Goal: Information Seeking & Learning: Learn about a topic

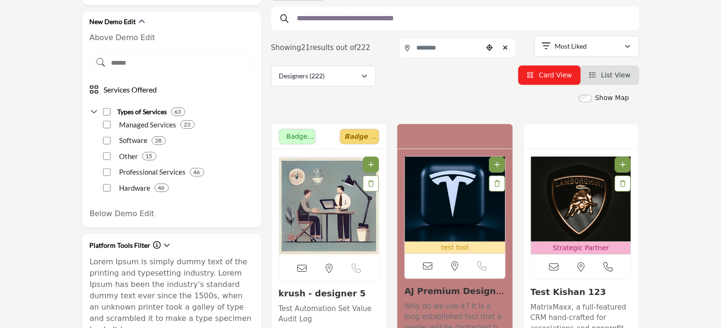
scroll to position [159, 0]
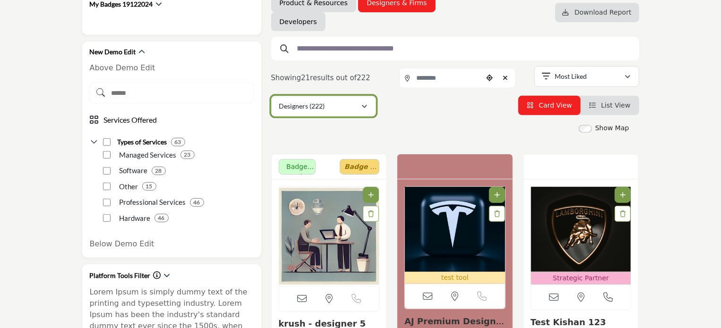
click at [362, 104] on icon "button" at bounding box center [365, 106] width 6 height 7
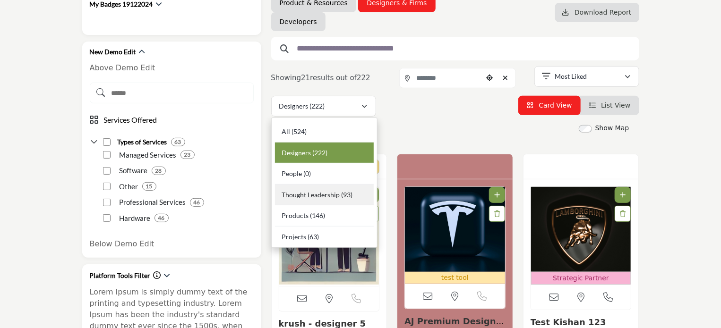
click at [307, 193] on span "Thought Leadership" at bounding box center [311, 195] width 58 height 8
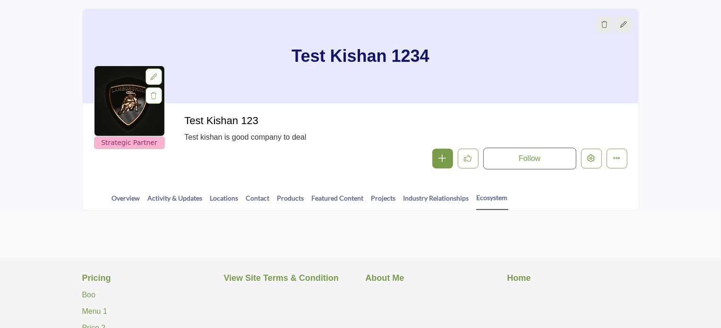
scroll to position [236, 0]
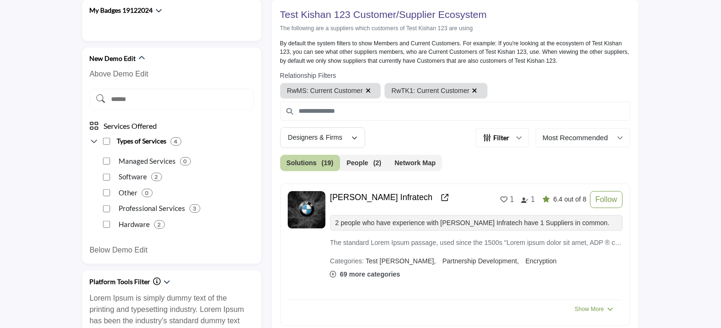
scroll to position [146, 0]
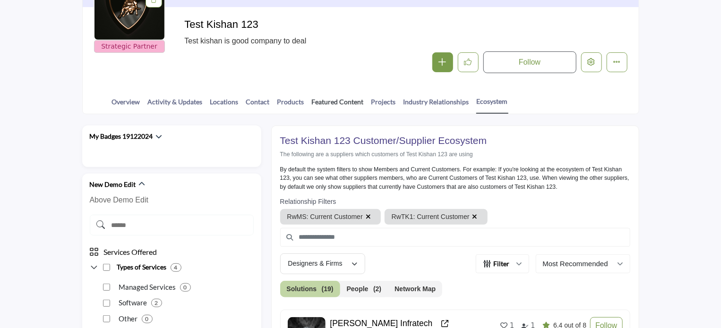
click at [331, 102] on link "Featured Content" at bounding box center [337, 105] width 53 height 17
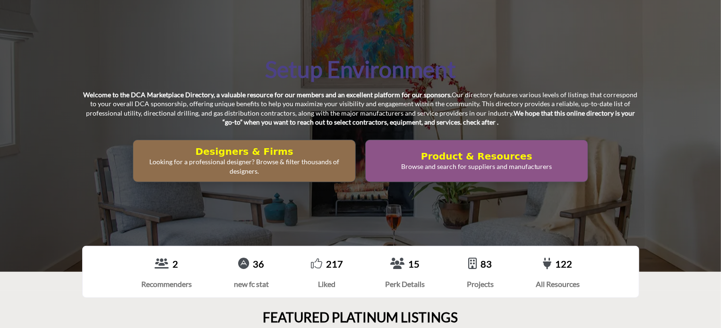
scroll to position [142, 0]
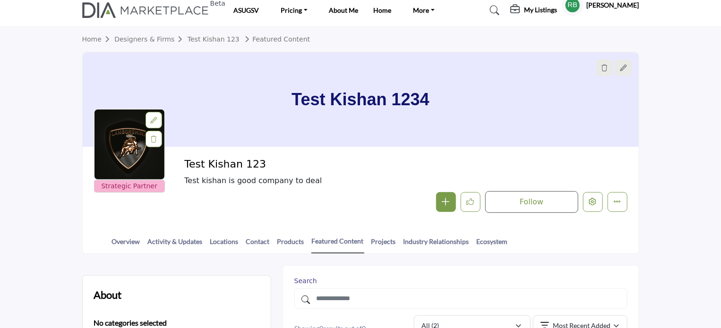
scroll to position [126, 0]
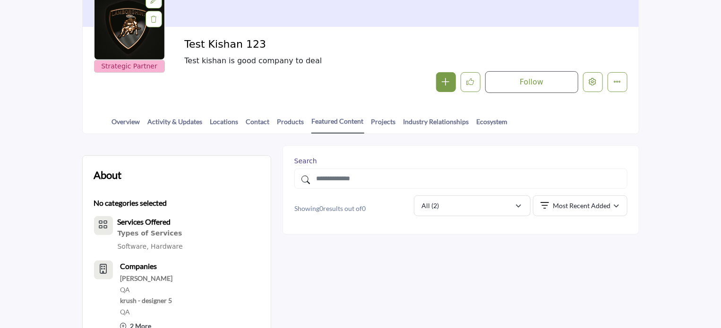
click at [0, 0] on div at bounding box center [0, 0] width 0 height 0
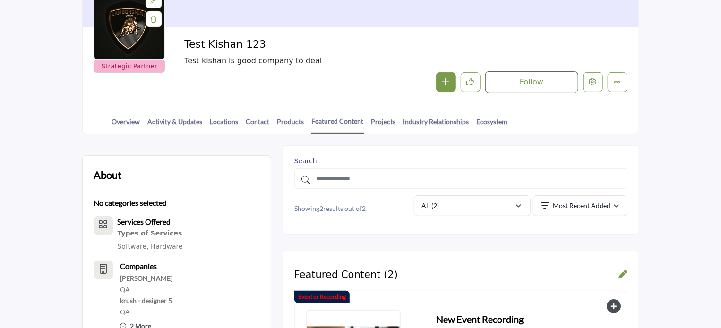
scroll to position [217, 0]
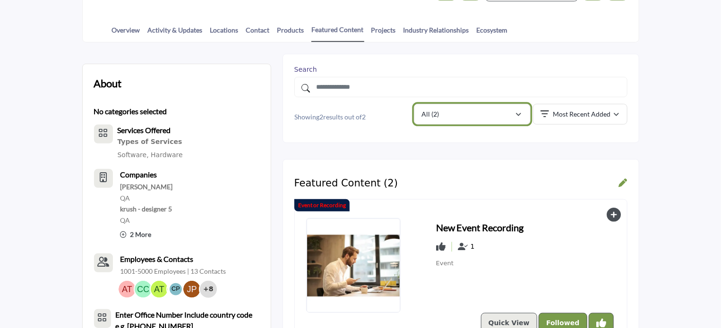
click at [516, 113] on icon "button" at bounding box center [519, 115] width 6 height 7
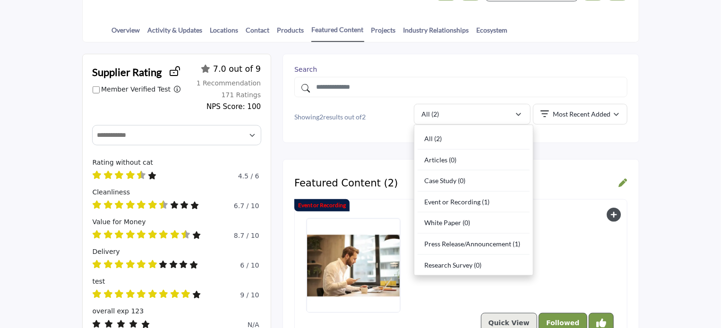
click at [372, 146] on div "Search Showing 2 results out of 2 Filter All (2) All (2) Articles (0) Case Stud…" at bounding box center [461, 279] width 356 height 450
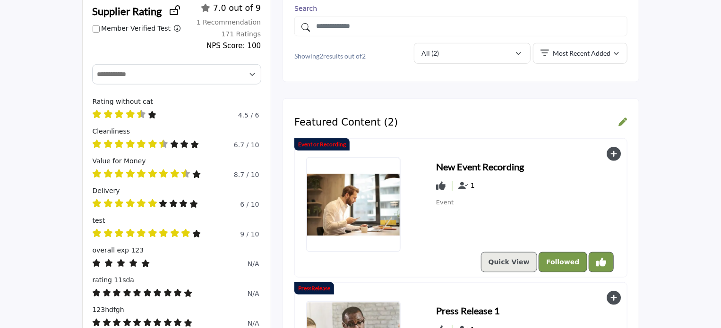
scroll to position [265, 0]
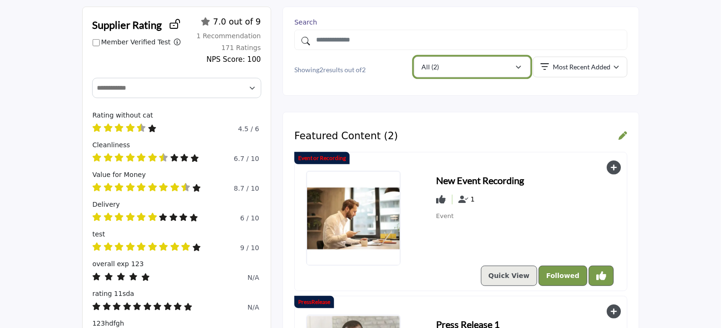
click at [439, 71] on div "All (2)" at bounding box center [468, 66] width 93 height 11
